Goal: Information Seeking & Learning: Learn about a topic

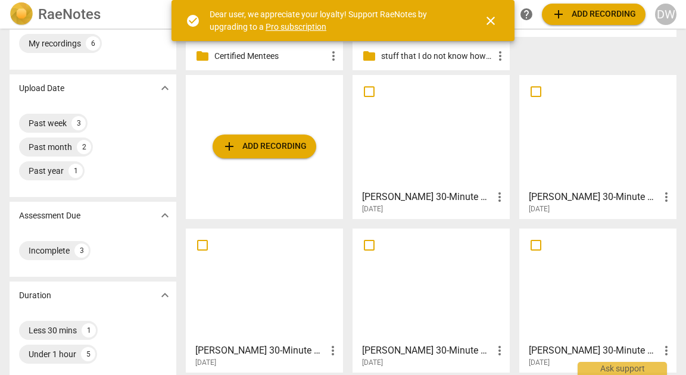
scroll to position [60, 0]
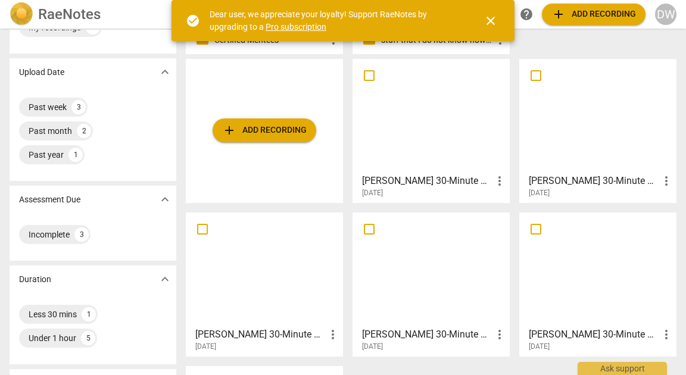
click at [625, 148] on div at bounding box center [598, 115] width 149 height 105
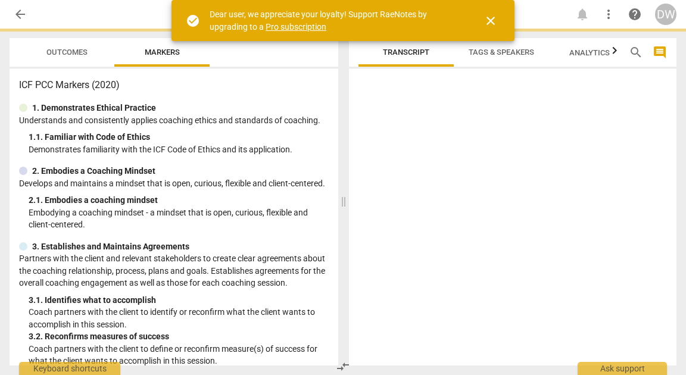
click at [625, 148] on div at bounding box center [513, 219] width 328 height 292
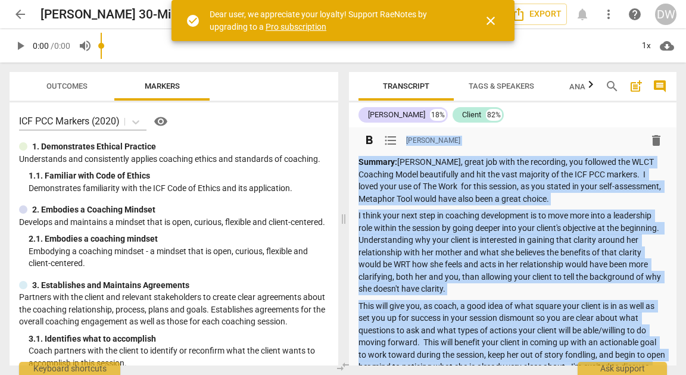
click at [435, 138] on span "[PERSON_NAME]" at bounding box center [433, 141] width 54 height 10
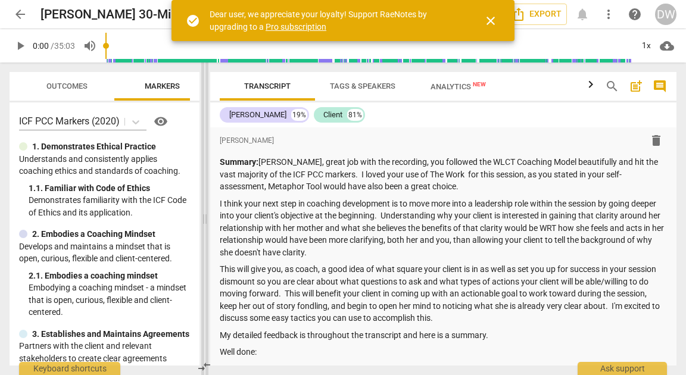
drag, startPoint x: 343, startPoint y: 223, endPoint x: 204, endPoint y: 213, distance: 139.2
click at [204, 213] on span at bounding box center [204, 219] width 7 height 313
click at [487, 21] on span "close" at bounding box center [491, 21] width 14 height 14
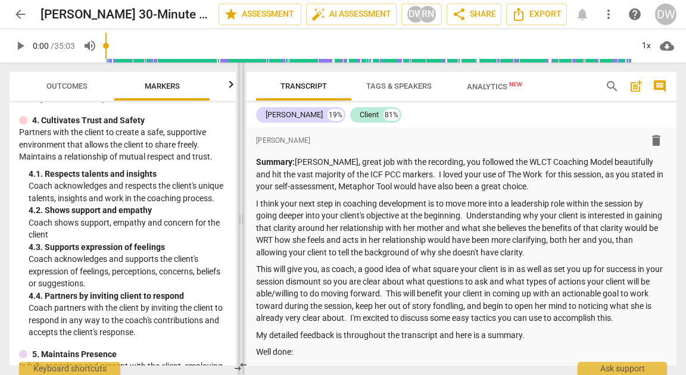
scroll to position [412, 0]
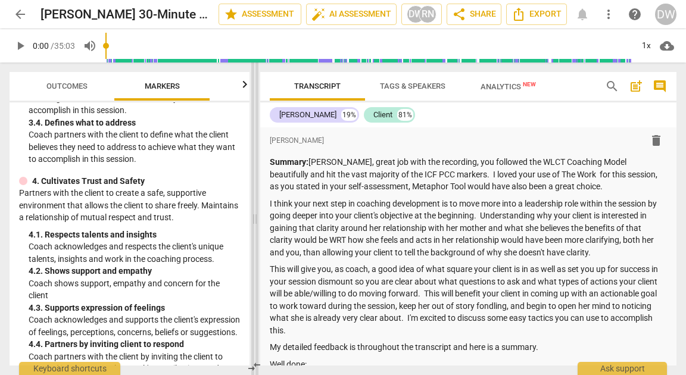
drag, startPoint x: 205, startPoint y: 219, endPoint x: 255, endPoint y: 222, distance: 50.1
click at [255, 222] on span at bounding box center [254, 219] width 7 height 313
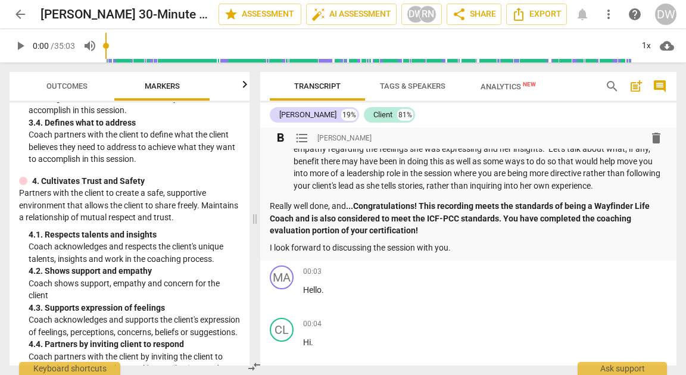
scroll to position [612, 0]
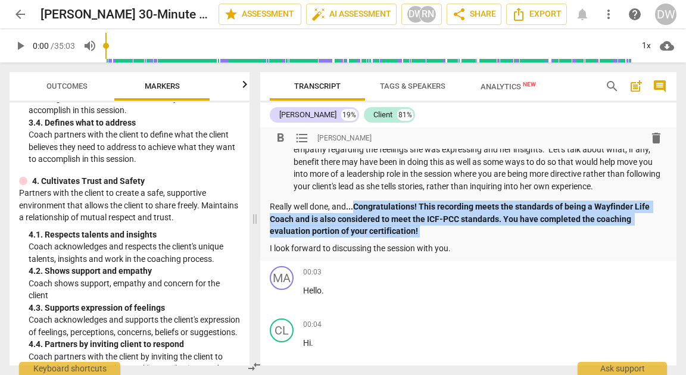
drag, startPoint x: 354, startPoint y: 207, endPoint x: 458, endPoint y: 234, distance: 107.1
click at [458, 234] on p "Really well done, and ...Congratulations! This recording meets the standards of…" at bounding box center [468, 219] width 397 height 37
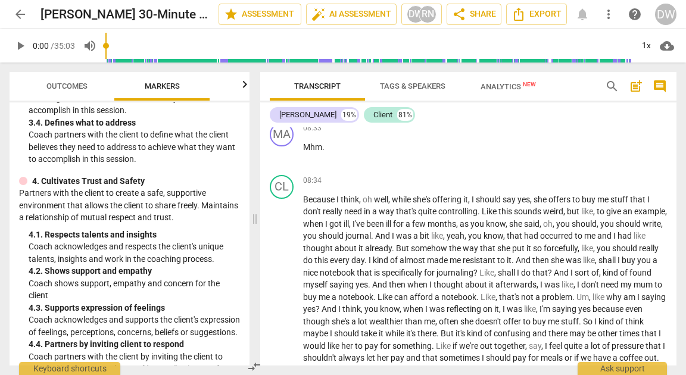
scroll to position [2368, 0]
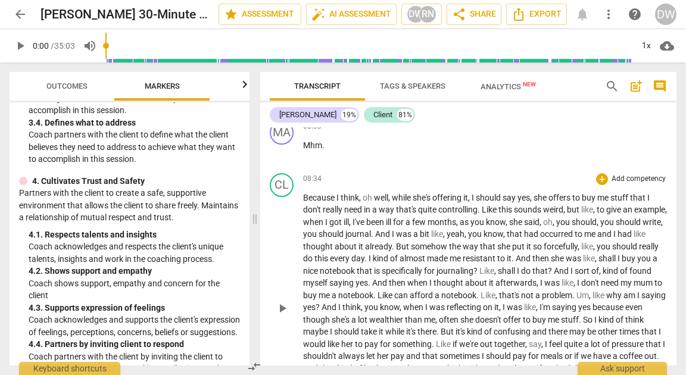
click at [325, 203] on span "Because" at bounding box center [319, 198] width 33 height 10
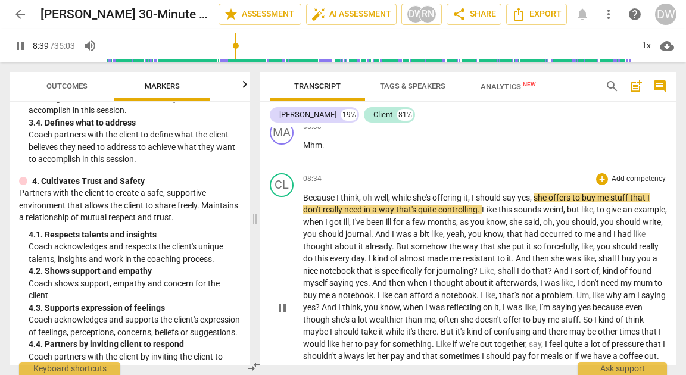
click at [287, 316] on span "pause" at bounding box center [282, 308] width 14 height 14
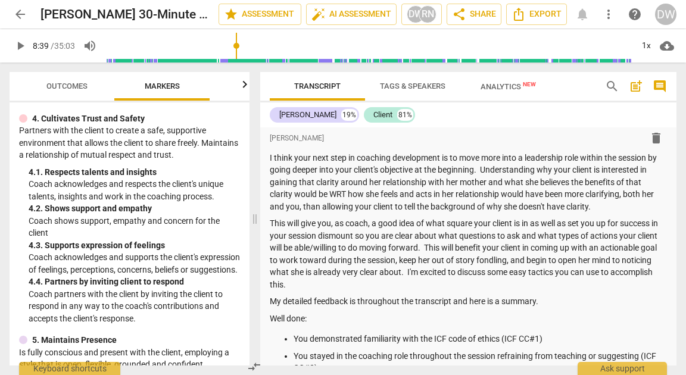
scroll to position [478, 0]
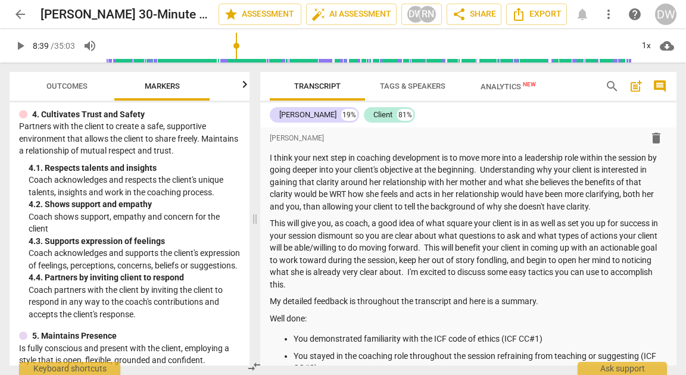
click at [60, 201] on div "4. 2. Shows support and empathy" at bounding box center [134, 204] width 211 height 13
drag, startPoint x: 60, startPoint y: 201, endPoint x: 126, endPoint y: 203, distance: 65.5
click at [126, 203] on div "4. 2. Shows support and empathy" at bounding box center [134, 204] width 211 height 13
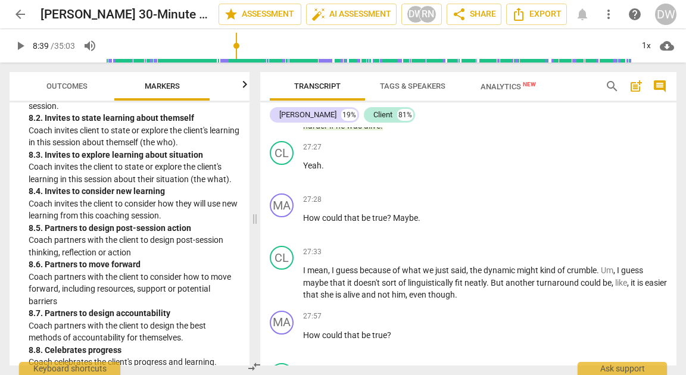
scroll to position [1797, 0]
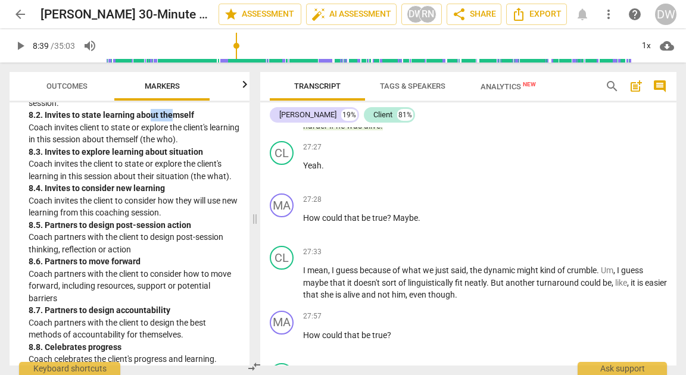
drag, startPoint x: 150, startPoint y: 148, endPoint x: 172, endPoint y: 148, distance: 22.6
click at [172, 122] on div "8. 2. Invites to state learning about themself" at bounding box center [134, 115] width 211 height 13
drag, startPoint x: 170, startPoint y: 188, endPoint x: 198, endPoint y: 187, distance: 28.6
click at [198, 158] on div "8. 3. Invites to explore learning about situation" at bounding box center [134, 152] width 211 height 13
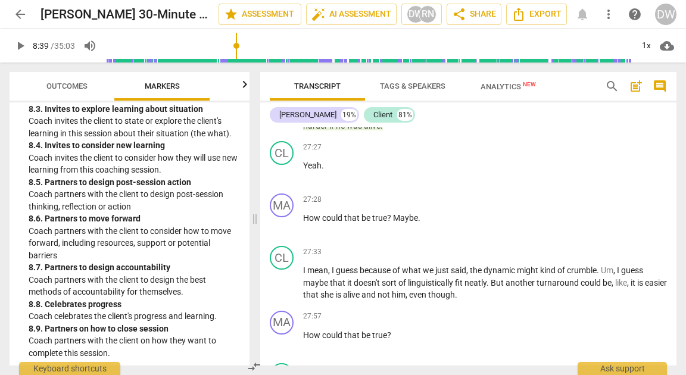
scroll to position [1839, 0]
click at [134, 275] on div "8. 7. Partners to design accountability" at bounding box center [134, 268] width 211 height 13
click at [131, 263] on p "Coach partners with the client to consider how to move forward, including resou…" at bounding box center [134, 244] width 211 height 37
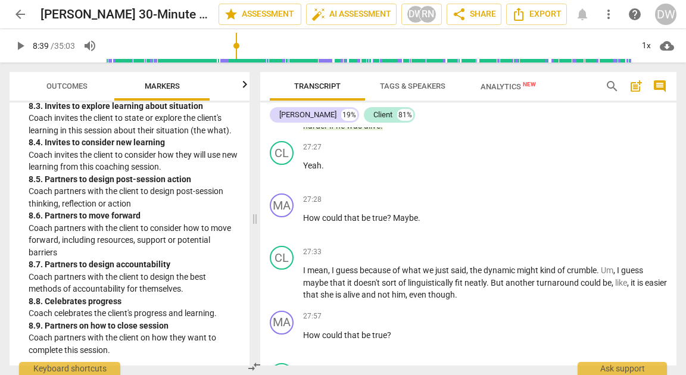
click at [57, 300] on div "8. 8. Celebrates progress" at bounding box center [134, 301] width 211 height 13
drag, startPoint x: 57, startPoint y: 300, endPoint x: 113, endPoint y: 300, distance: 56.6
click at [113, 300] on div "8. 8. Celebrates progress" at bounding box center [134, 301] width 211 height 13
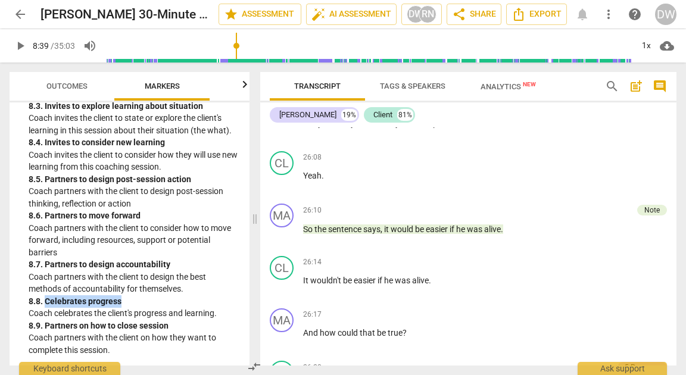
scroll to position [5552, 0]
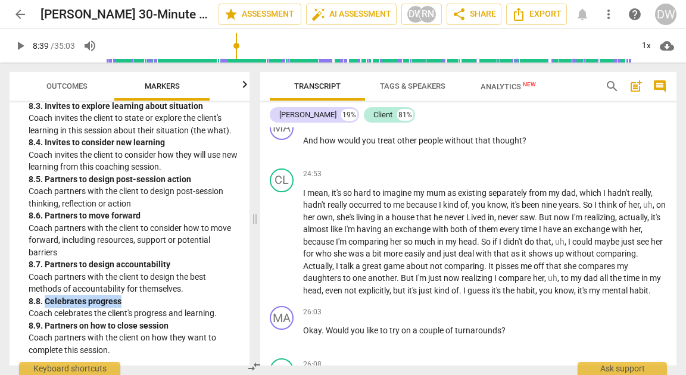
click at [67, 90] on span "Outcomes" at bounding box center [66, 86] width 41 height 9
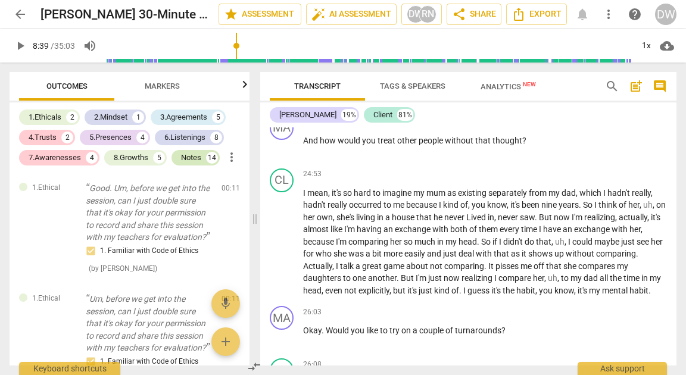
click at [183, 162] on div "Notes" at bounding box center [191, 158] width 20 height 12
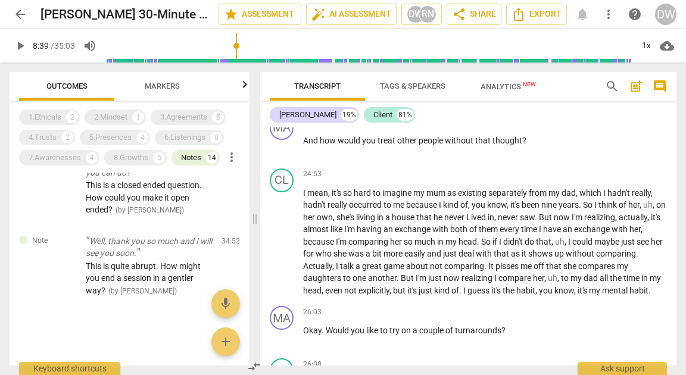
scroll to position [1790, 0]
type input "520"
